Goal: Task Accomplishment & Management: Use online tool/utility

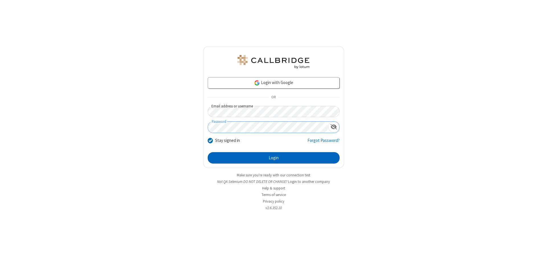
click at [273, 158] on button "Login" at bounding box center [274, 157] width 132 height 11
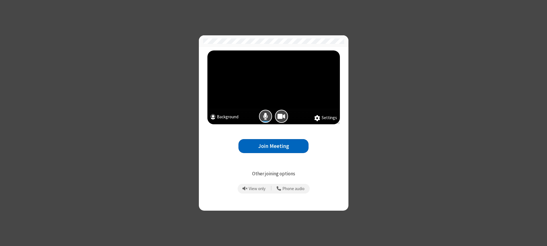
click at [273, 146] on button "Join Meeting" at bounding box center [273, 146] width 70 height 14
